Goal: Information Seeking & Learning: Check status

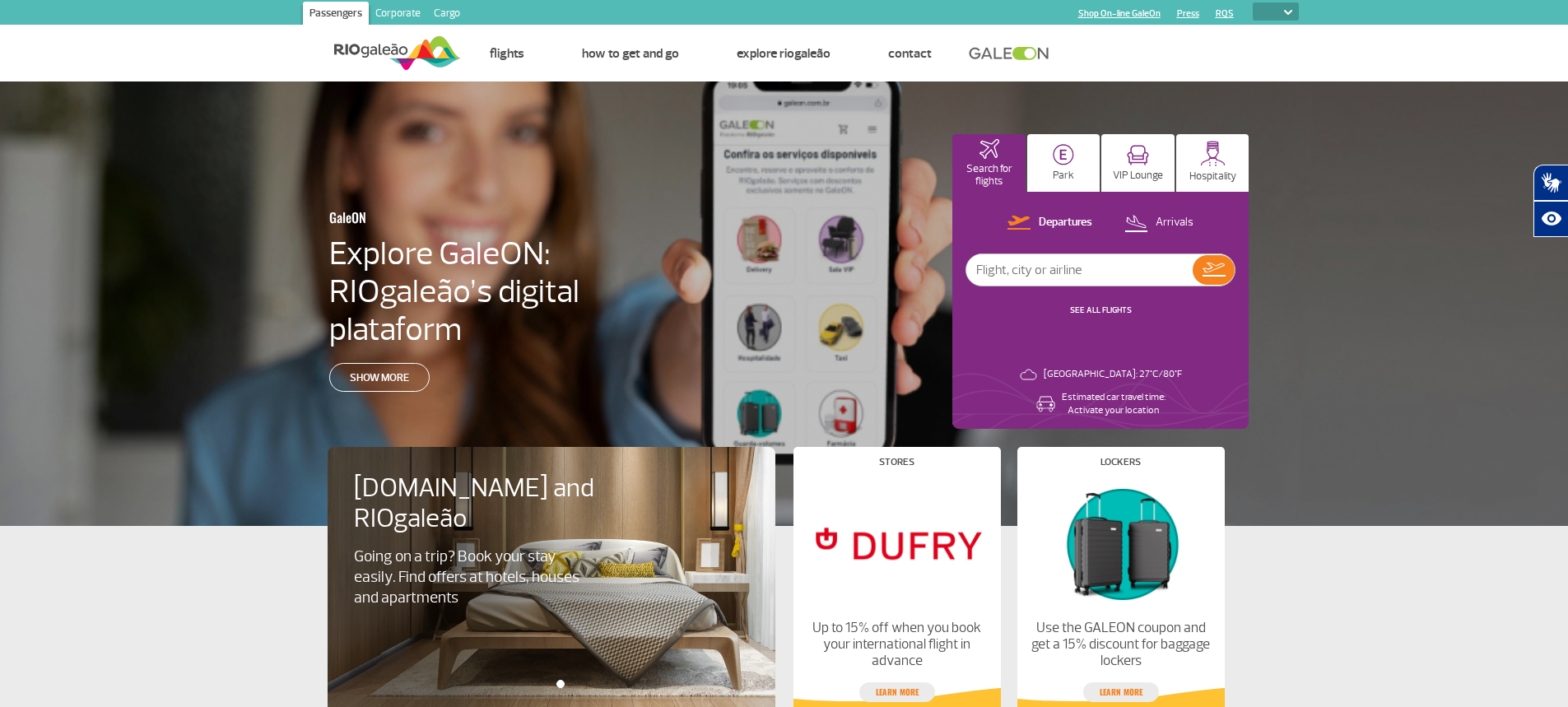
select select
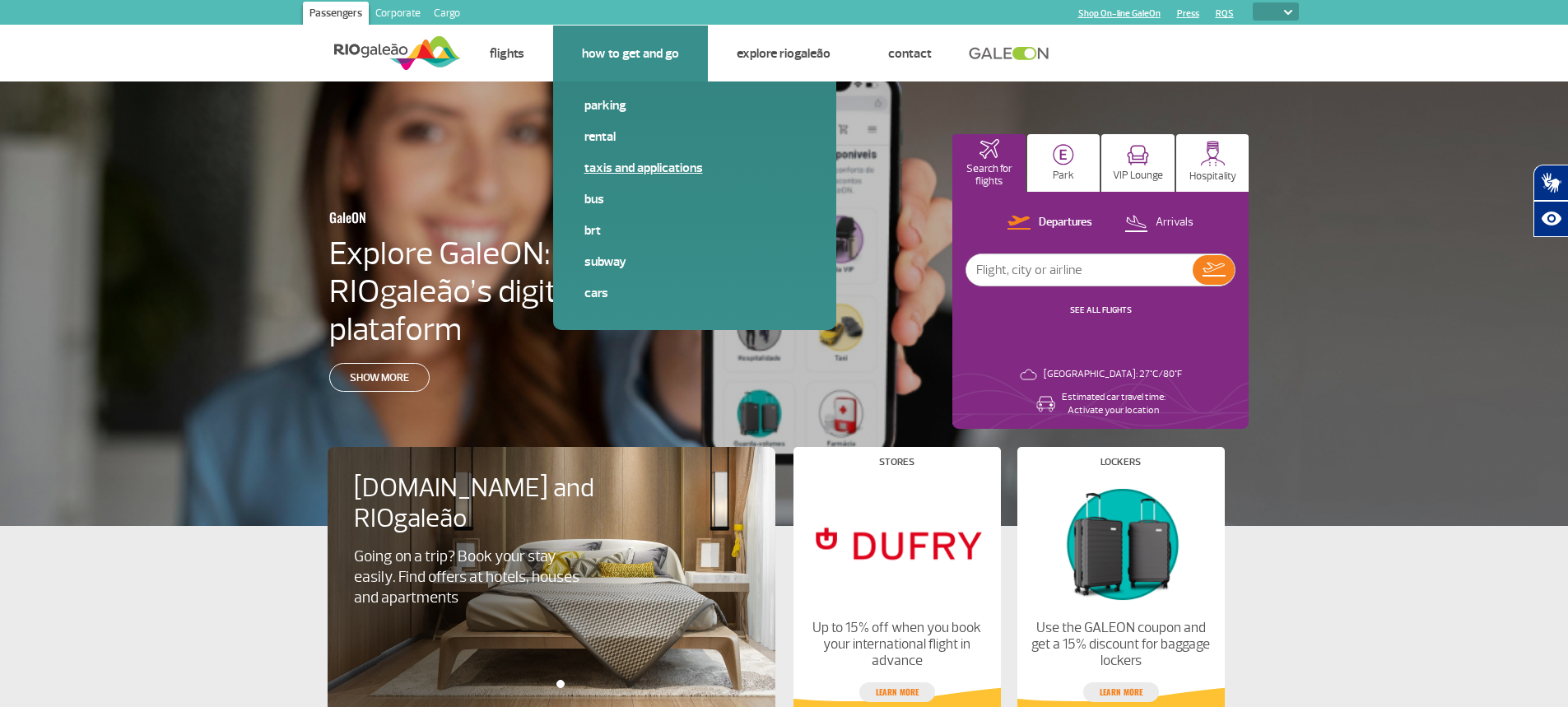
click at [612, 165] on link "Taxis and applications" at bounding box center [694, 168] width 221 height 19
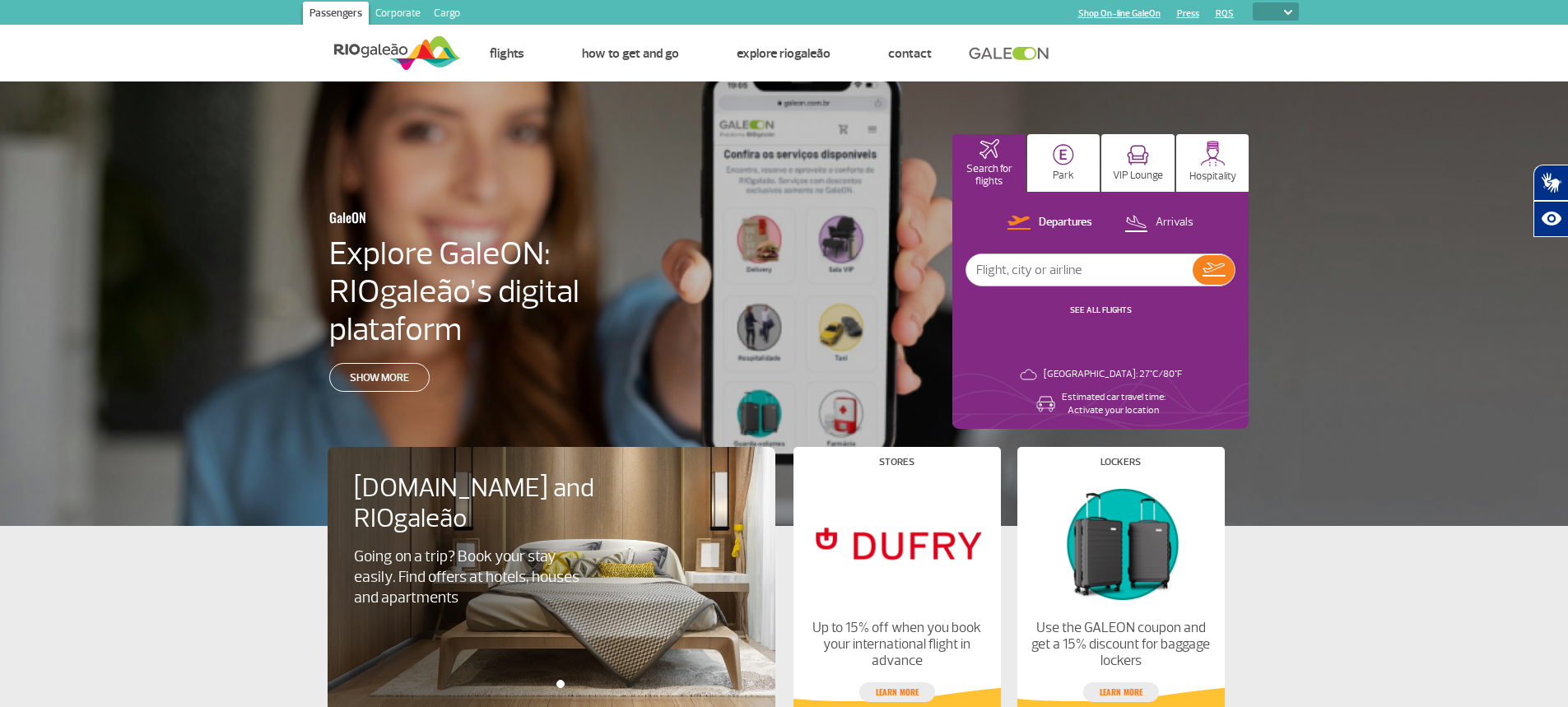
click at [1018, 279] on input "text" at bounding box center [1079, 269] width 226 height 31
click at [1174, 228] on p "Arrivals" at bounding box center [1174, 222] width 38 height 16
click at [1078, 268] on input "text" at bounding box center [1079, 269] width 226 height 31
type input "av197"
click at [1209, 257] on button at bounding box center [1214, 269] width 42 height 29
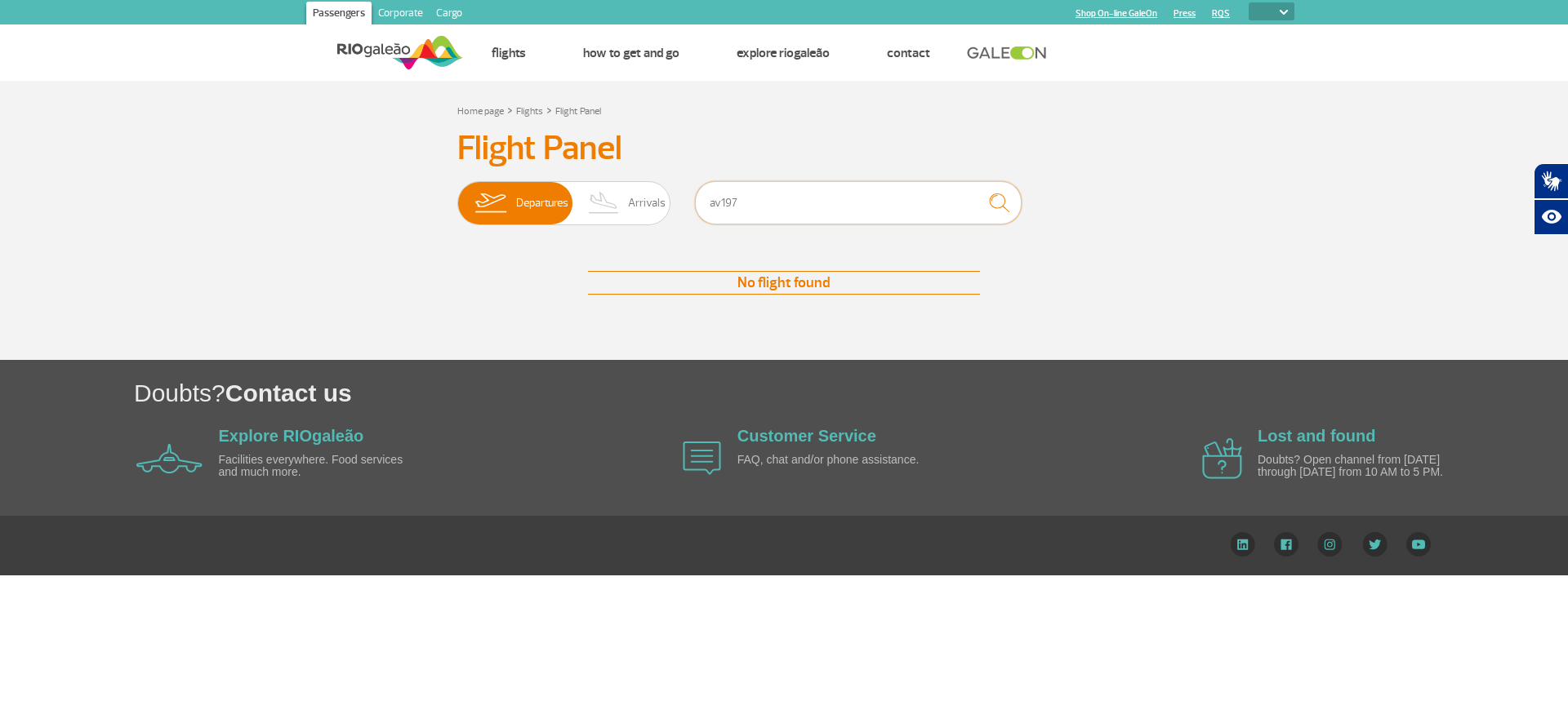
click at [881, 207] on input "av197" at bounding box center [857, 203] width 326 height 43
click at [635, 214] on span "Arrivals" at bounding box center [646, 203] width 38 height 43
click at [458, 195] on input "Departures Arrivals" at bounding box center [458, 195] width 0 height 0
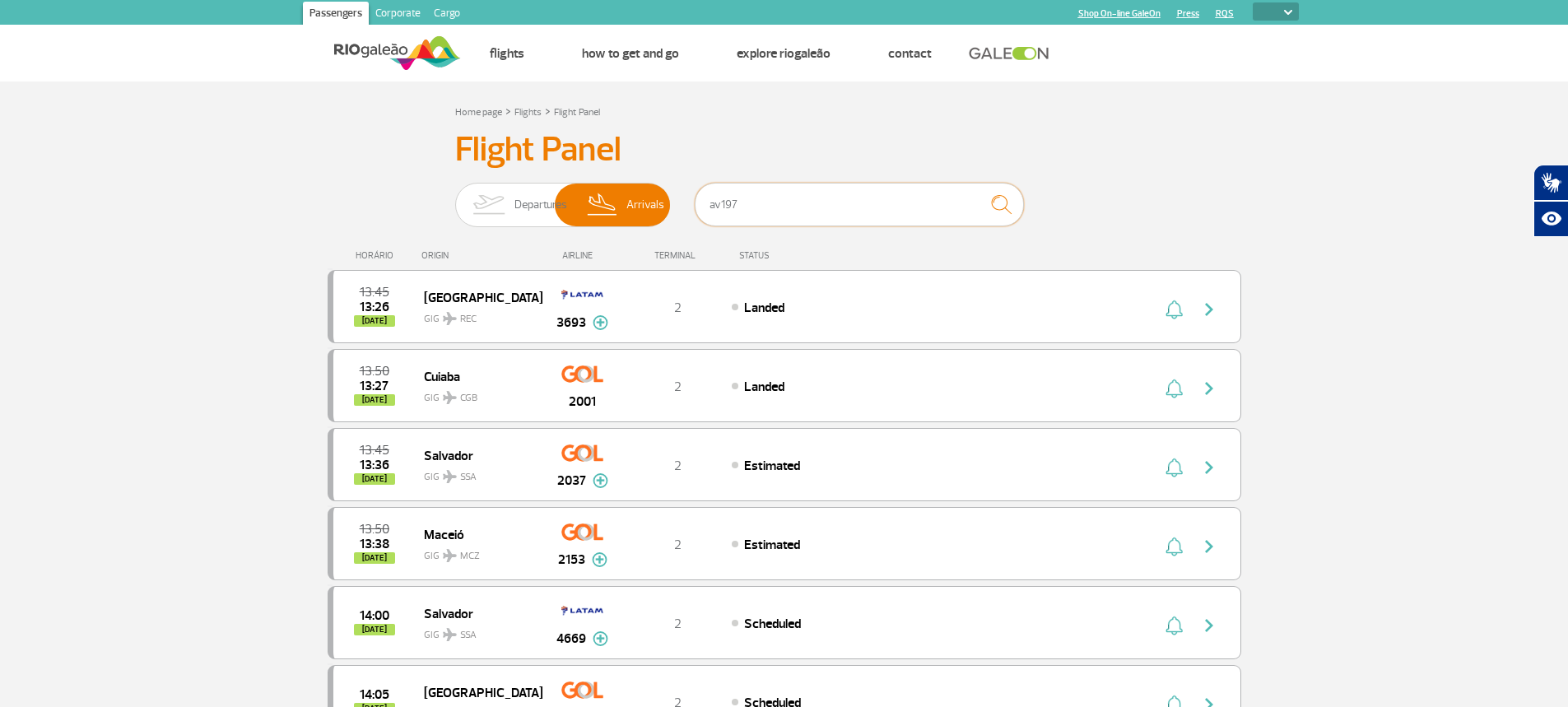
click at [776, 207] on input "av197" at bounding box center [859, 205] width 329 height 44
click at [993, 194] on img "submit" at bounding box center [1002, 205] width 35 height 34
